Goal: Find specific page/section: Find specific page/section

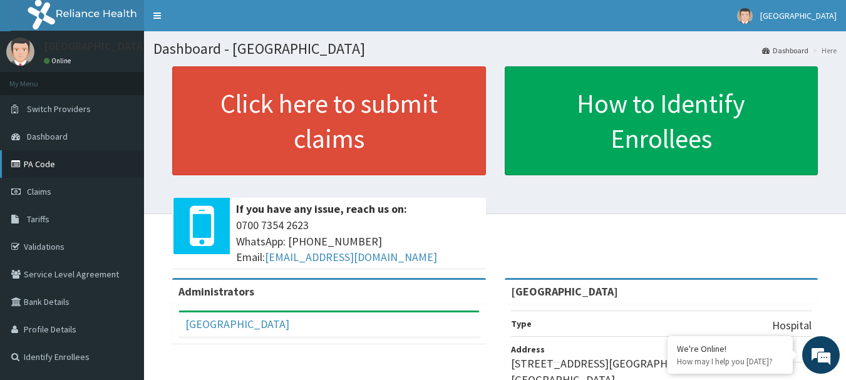
click at [64, 168] on link "PA Code" at bounding box center [72, 164] width 144 height 28
click at [83, 163] on link "PA Code" at bounding box center [72, 164] width 144 height 28
